Goal: Task Accomplishment & Management: Manage account settings

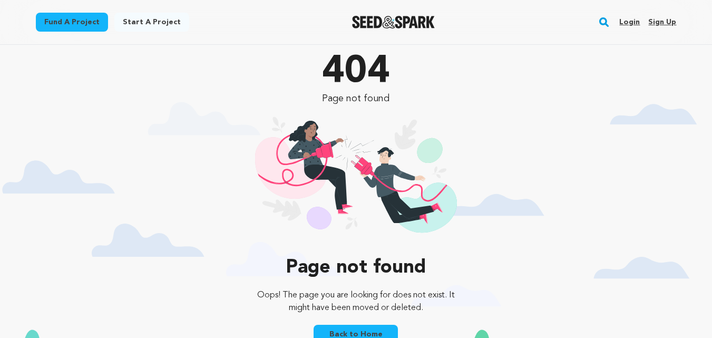
click at [663, 22] on link "Sign up" at bounding box center [662, 22] width 28 height 17
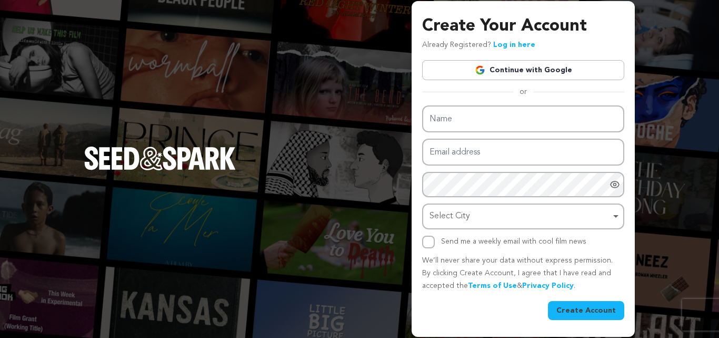
click at [532, 81] on div "Create Your Account Already Registered? Log in here Continue with Google or eyJ…" at bounding box center [523, 166] width 202 height 305
click at [535, 79] on link "Continue with Google" at bounding box center [523, 70] width 202 height 20
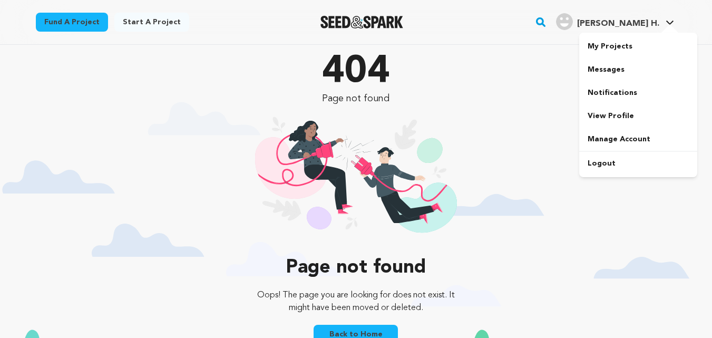
click at [628, 27] on span "[PERSON_NAME] H." at bounding box center [618, 23] width 82 height 8
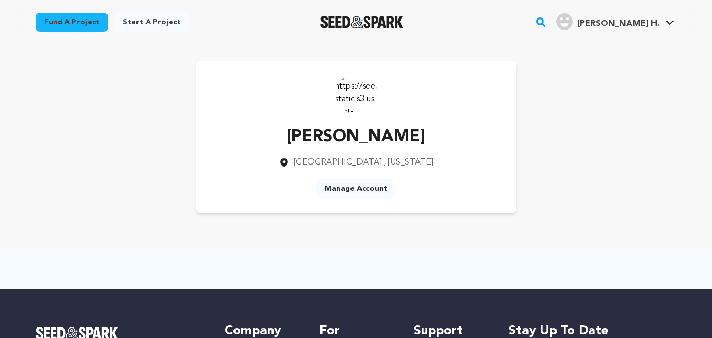
click at [367, 185] on link "Manage Account" at bounding box center [356, 188] width 80 height 19
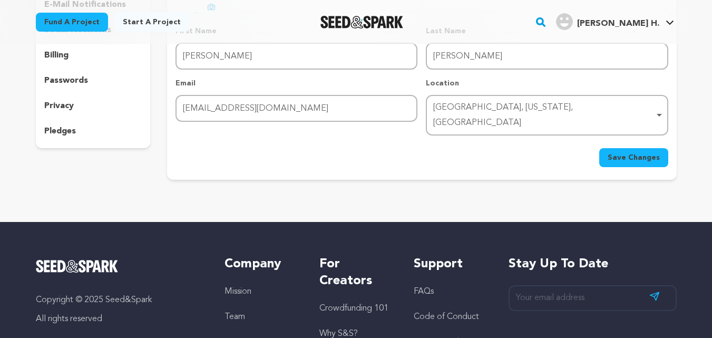
scroll to position [53, 0]
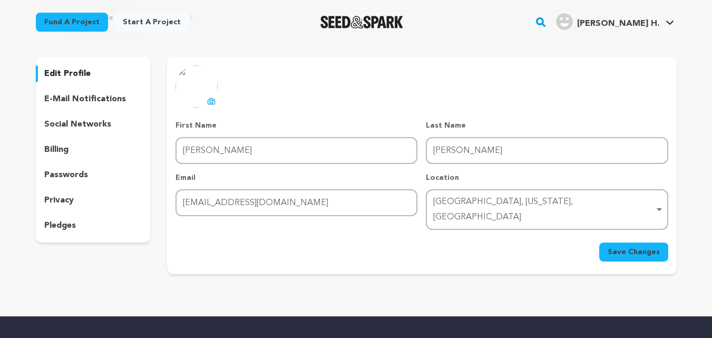
click at [78, 127] on p "social networks" at bounding box center [77, 124] width 67 height 13
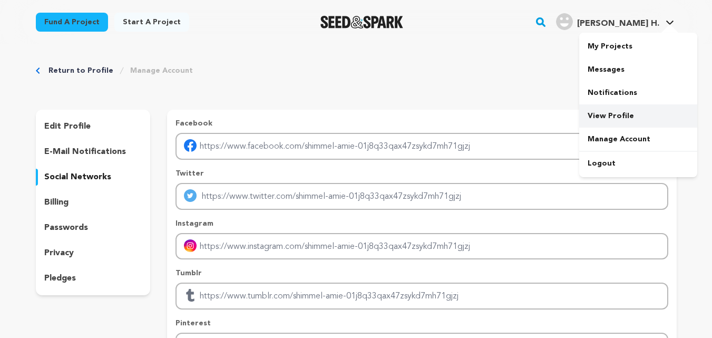
click at [616, 113] on link "View Profile" at bounding box center [638, 115] width 118 height 23
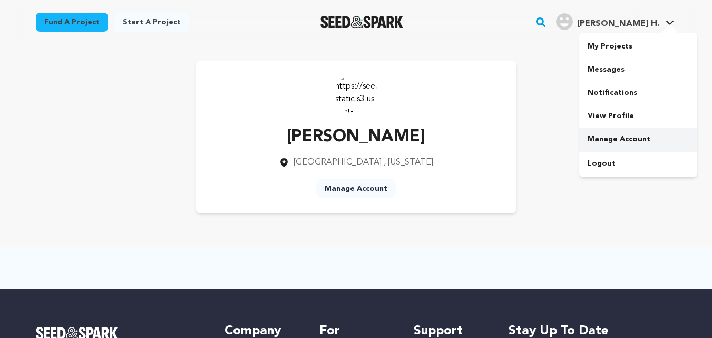
click at [599, 136] on link "Manage Account" at bounding box center [638, 138] width 118 height 23
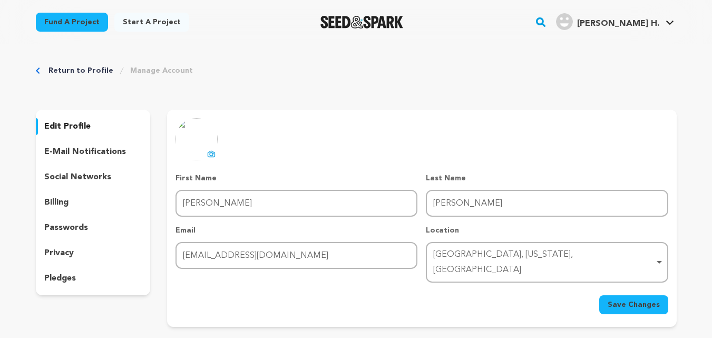
click at [152, 21] on link "Start a project" at bounding box center [151, 22] width 75 height 19
